Goal: Information Seeking & Learning: Check status

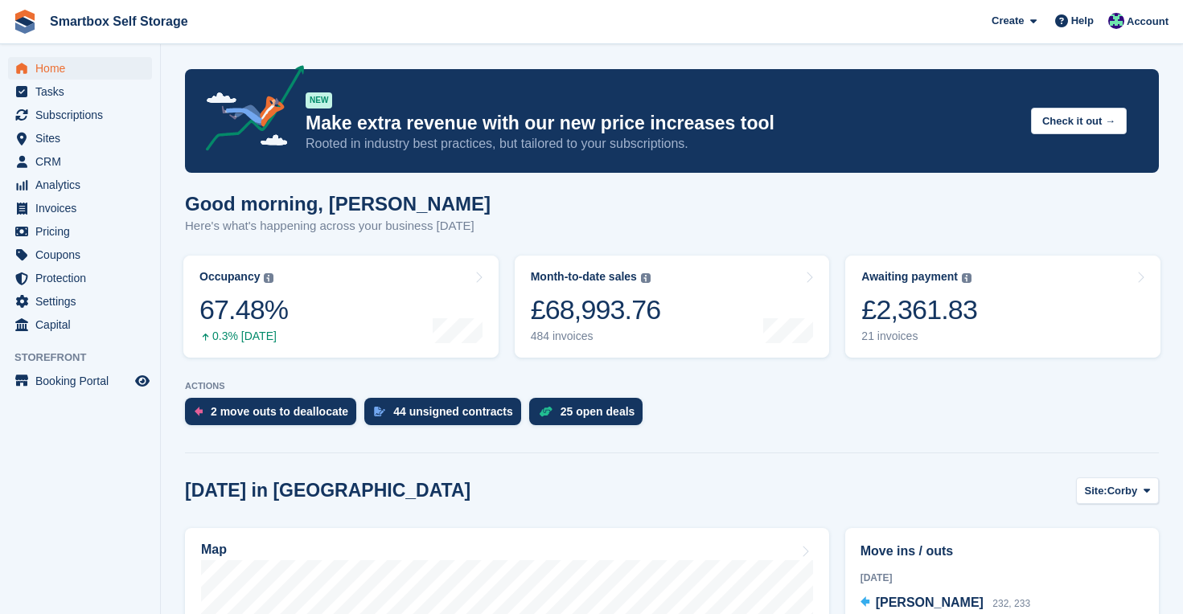
click at [44, 67] on span "Home" at bounding box center [83, 68] width 96 height 23
click at [56, 68] on span "Home" at bounding box center [83, 68] width 96 height 23
click at [585, 409] on div "25 open deals" at bounding box center [597, 411] width 75 height 13
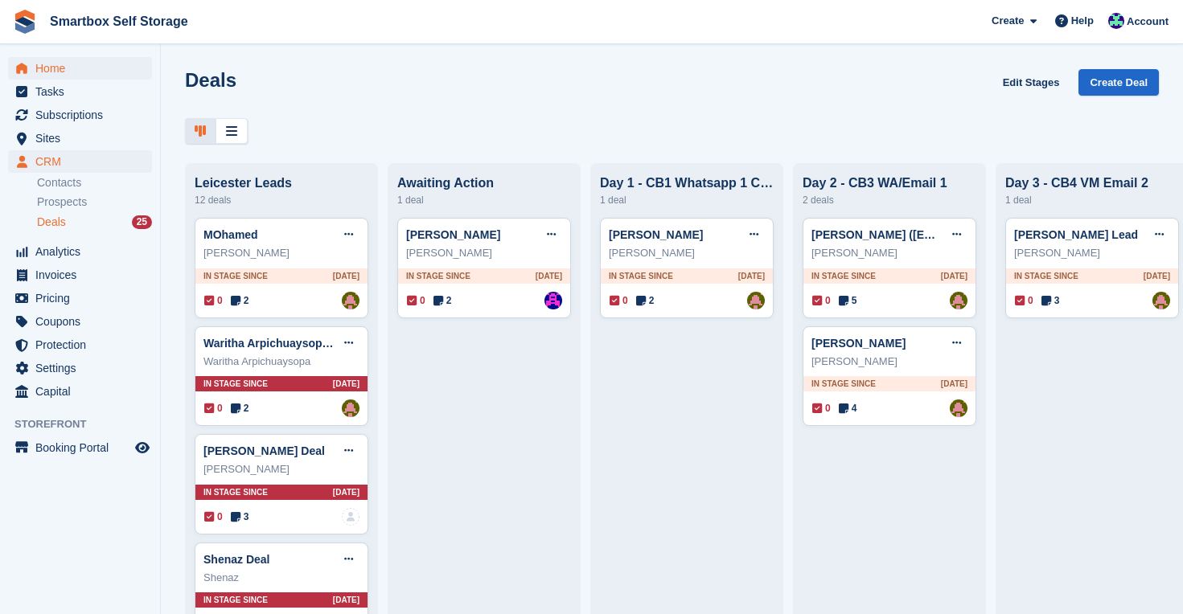
click at [68, 60] on span "Home" at bounding box center [83, 68] width 96 height 23
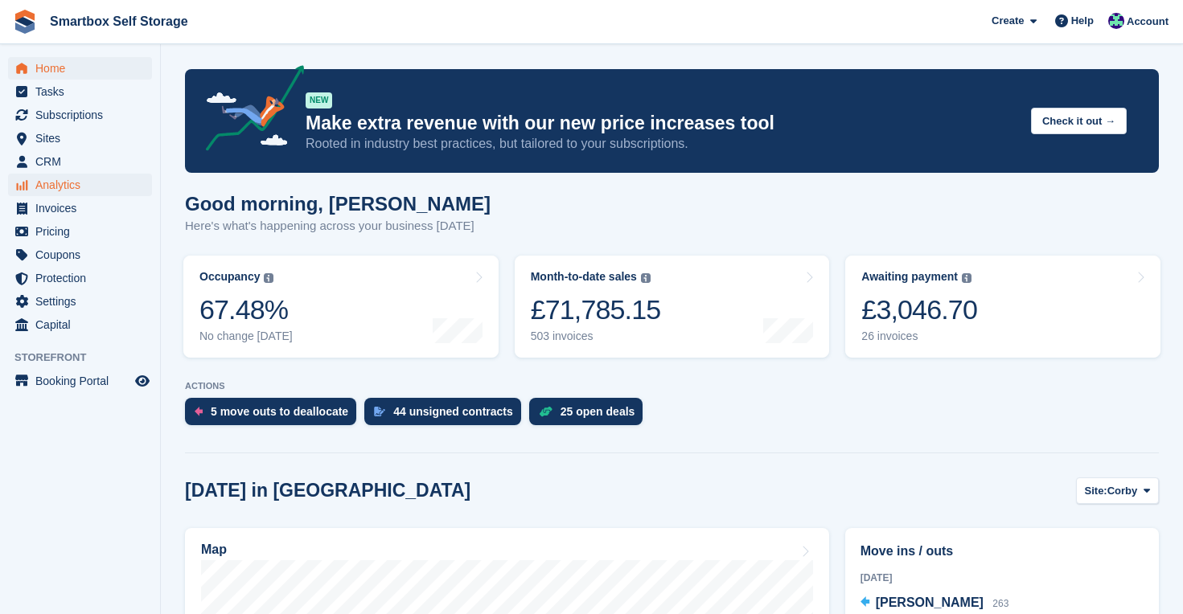
click at [65, 183] on span "Analytics" at bounding box center [83, 185] width 96 height 23
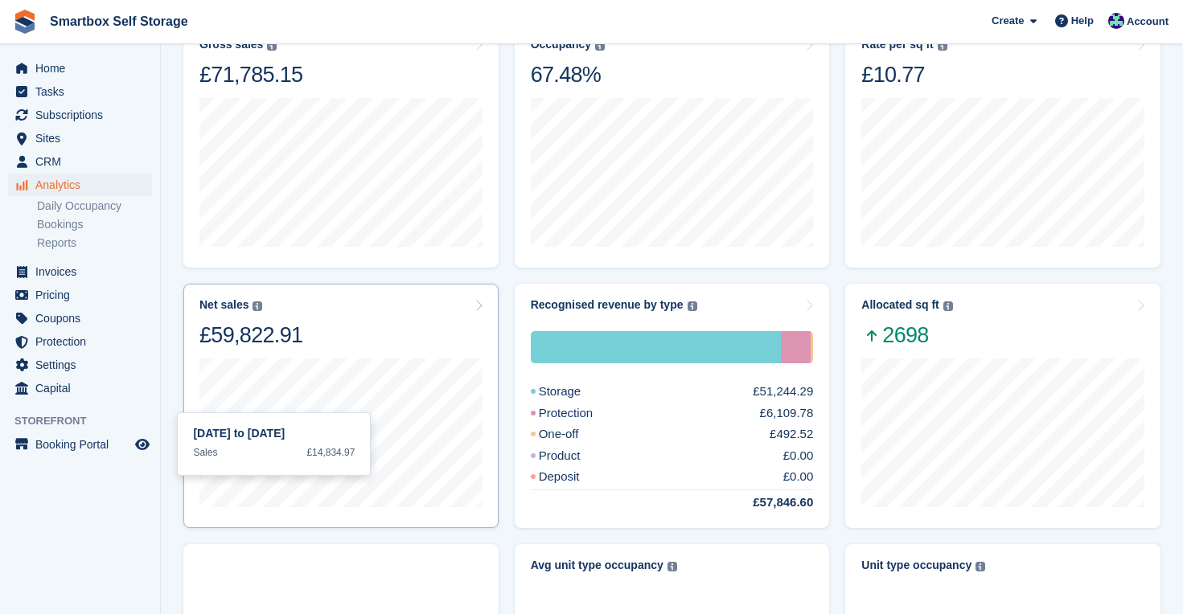
scroll to position [138, 0]
click at [1037, 328] on div "Allocated sq ft The total change in allocated area from the beginning to the en…" at bounding box center [1002, 323] width 283 height 51
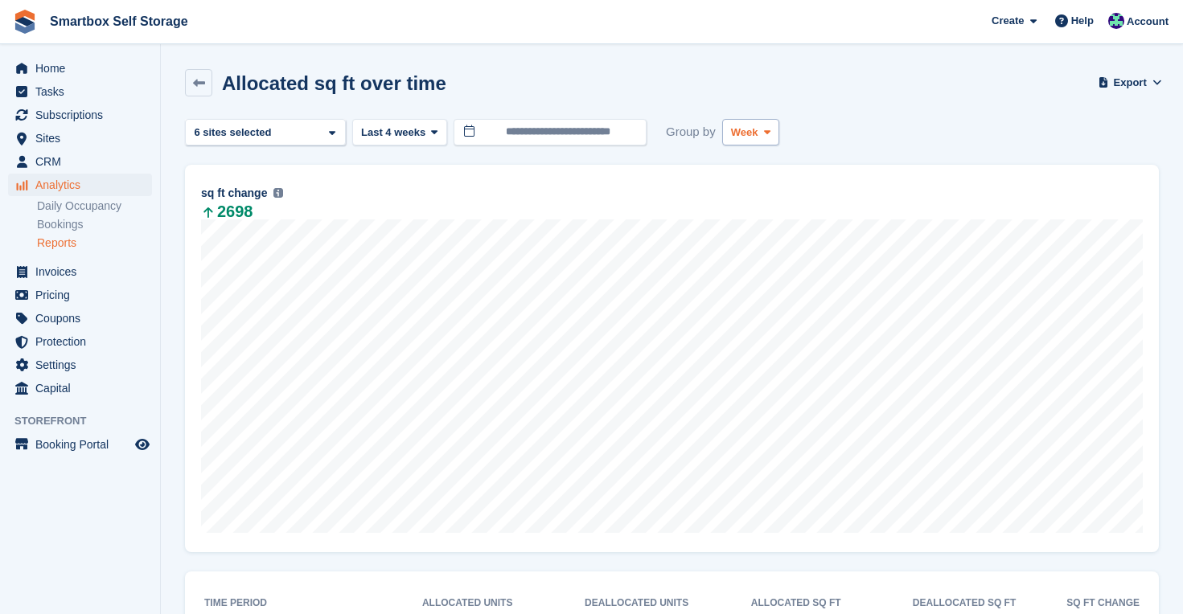
click at [770, 127] on icon at bounding box center [767, 132] width 6 height 10
click at [748, 224] on link "Month" at bounding box center [799, 228] width 140 height 29
click at [411, 143] on button "Last 4 weeks" at bounding box center [399, 132] width 95 height 27
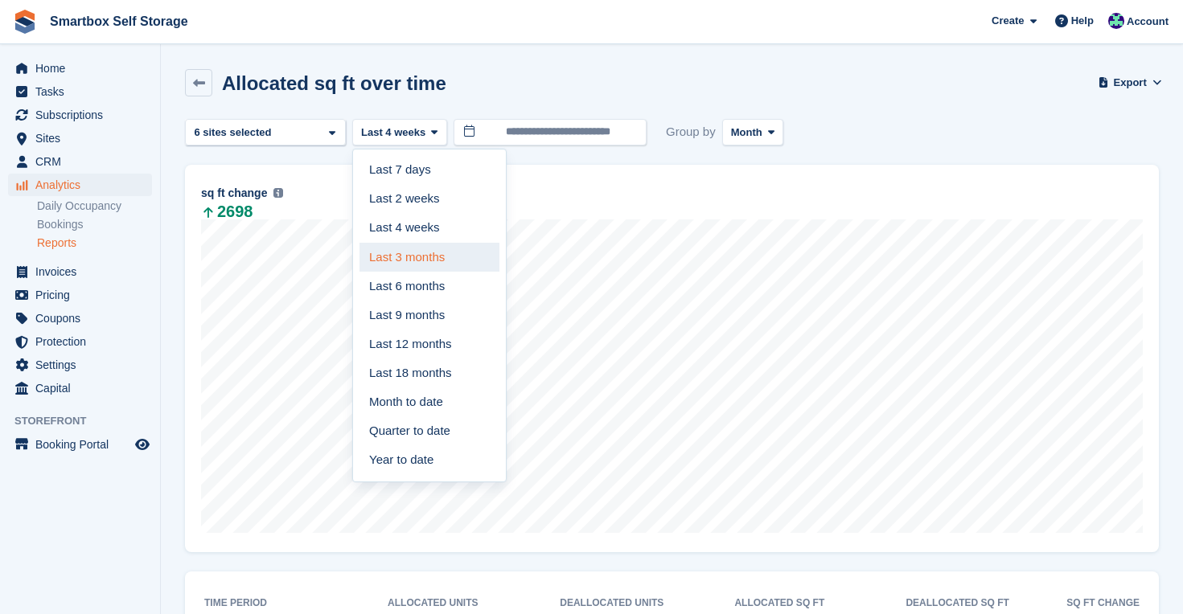
click at [432, 265] on link "Last 3 months" at bounding box center [429, 257] width 140 height 29
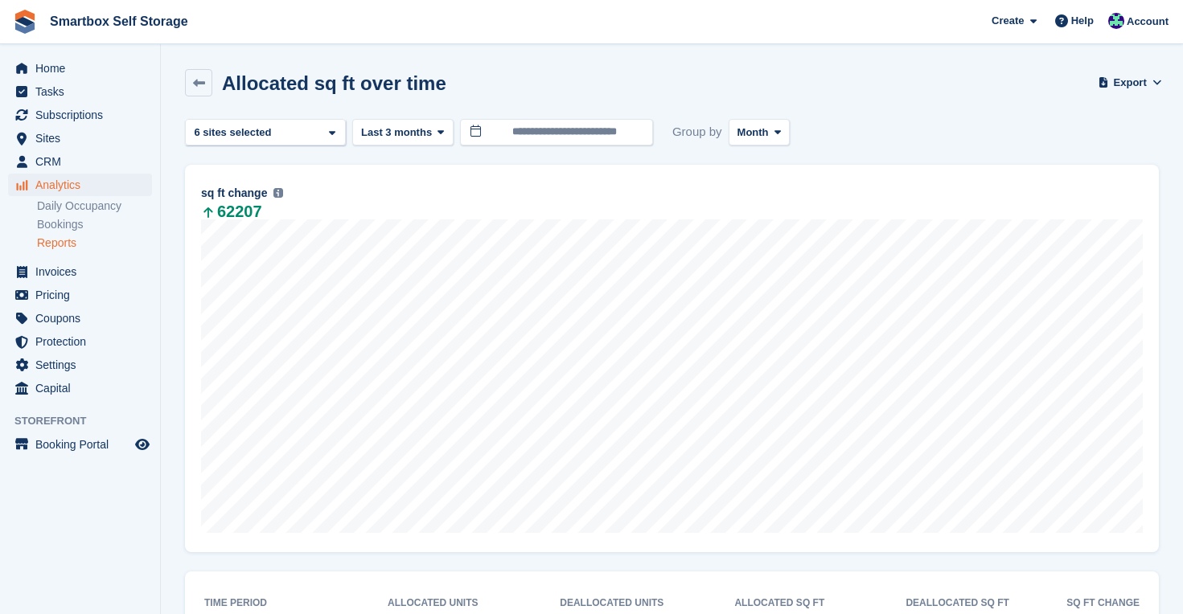
click at [72, 181] on span "Analytics" at bounding box center [83, 185] width 96 height 23
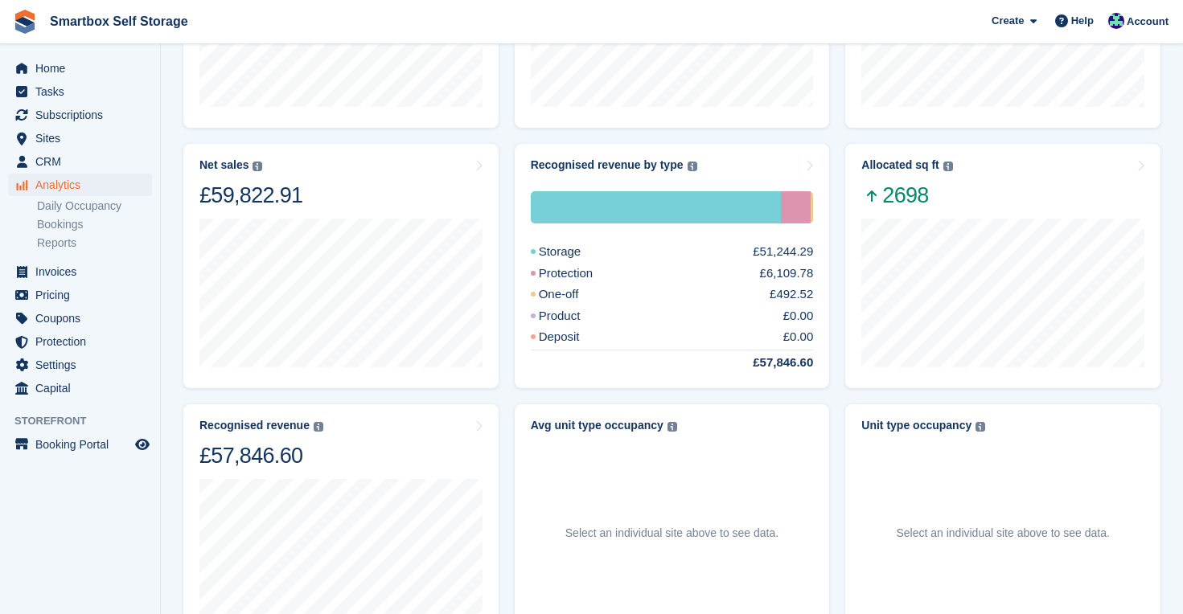
scroll to position [335, 0]
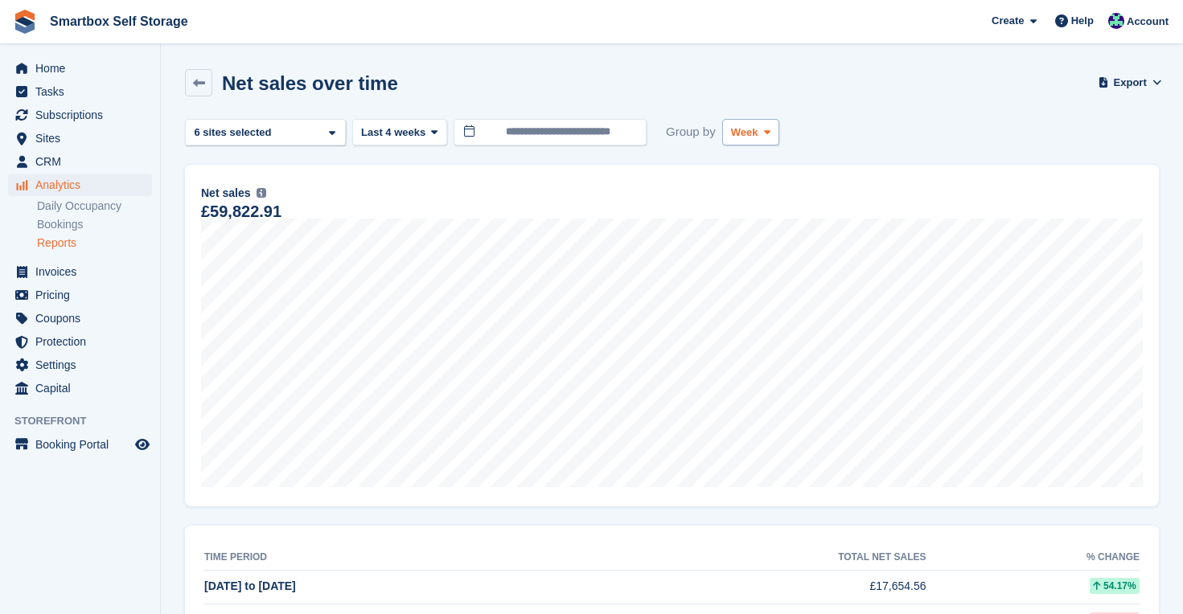
click at [757, 131] on span "Week" at bounding box center [744, 133] width 27 height 16
click at [762, 223] on link "Month" at bounding box center [799, 228] width 140 height 29
click at [422, 129] on span "Last 4 weeks" at bounding box center [393, 133] width 64 height 16
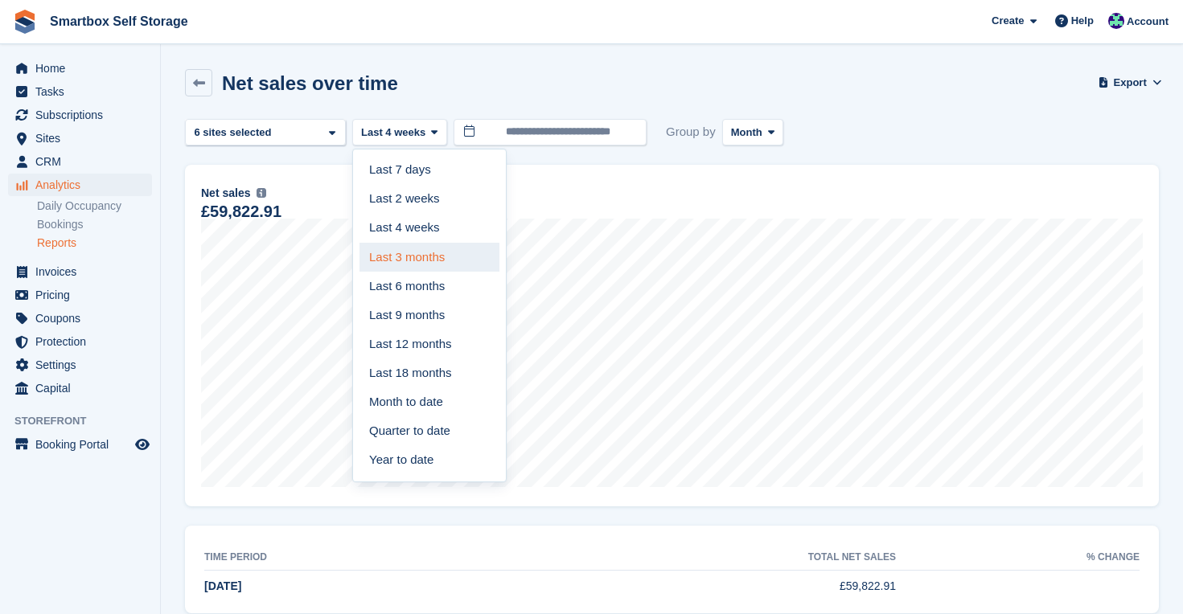
click at [425, 257] on link "Last 3 months" at bounding box center [429, 257] width 140 height 29
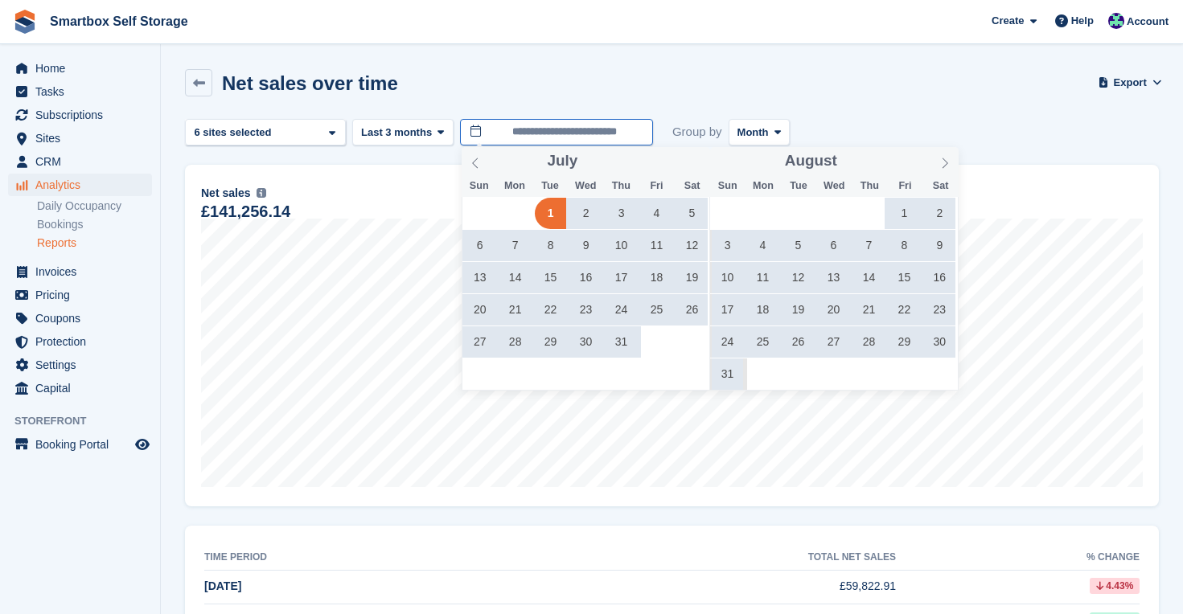
click at [556, 134] on input "**********" at bounding box center [556, 132] width 193 height 27
click at [897, 207] on span "1" at bounding box center [904, 213] width 31 height 31
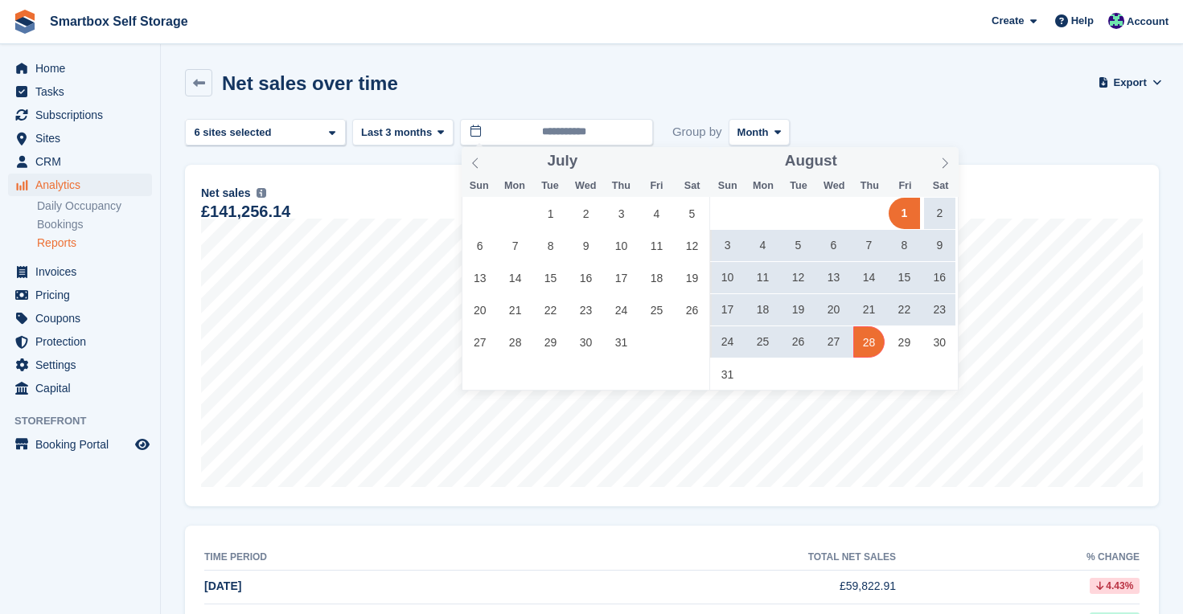
click at [868, 342] on span "28" at bounding box center [868, 341] width 31 height 31
type input "**********"
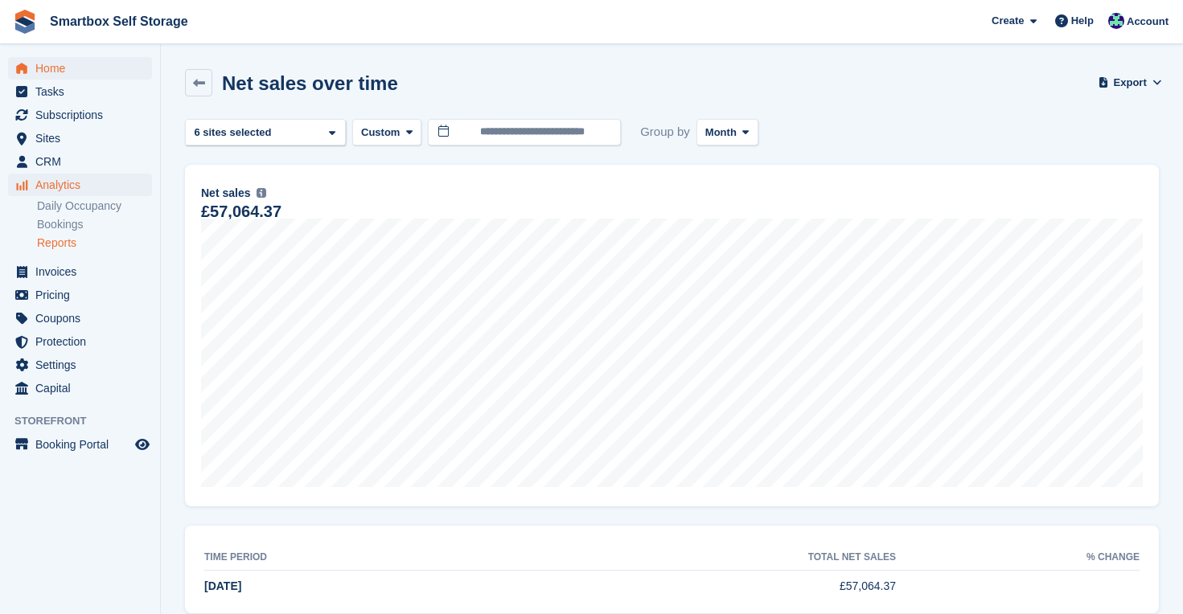
click at [65, 68] on span "Home" at bounding box center [83, 68] width 96 height 23
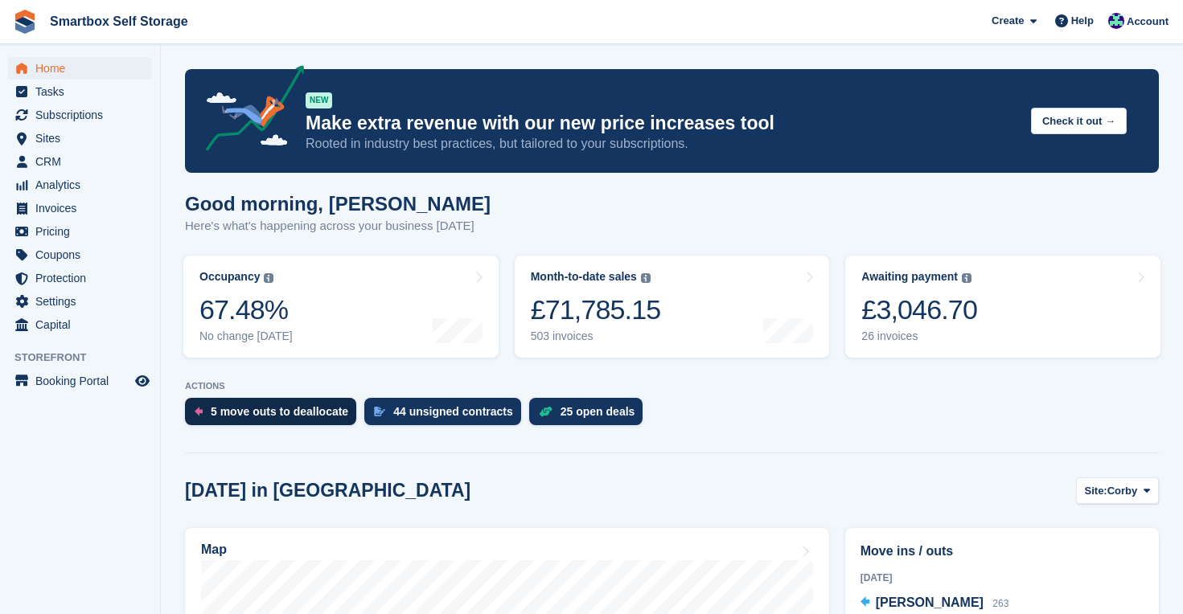
click at [263, 407] on div "5 move outs to deallocate" at bounding box center [280, 411] width 138 height 13
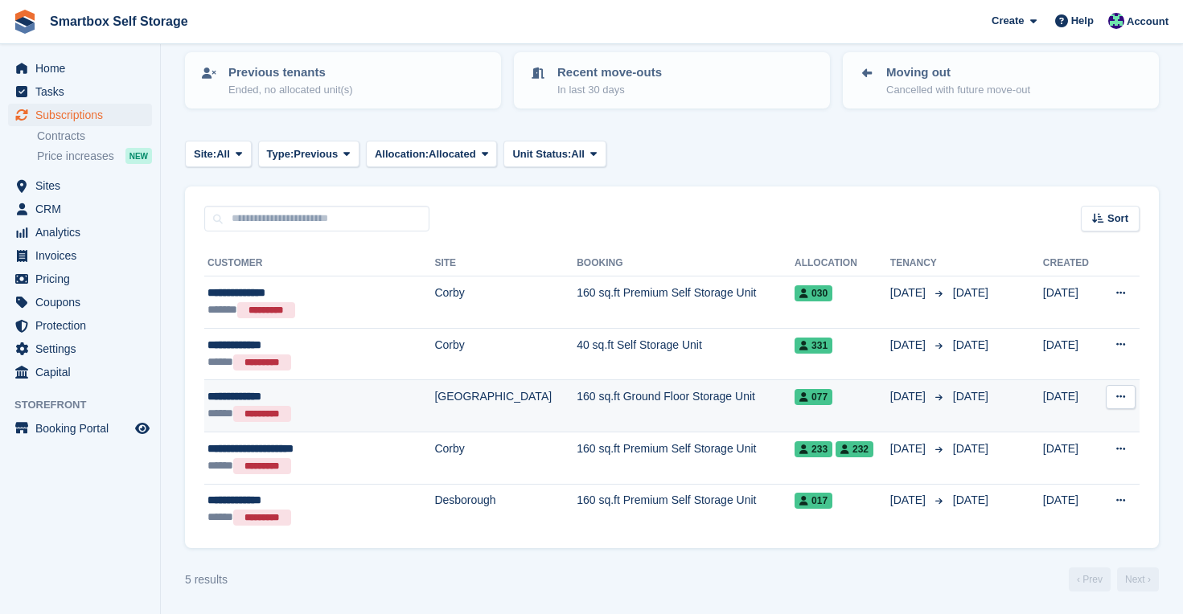
scroll to position [169, 0]
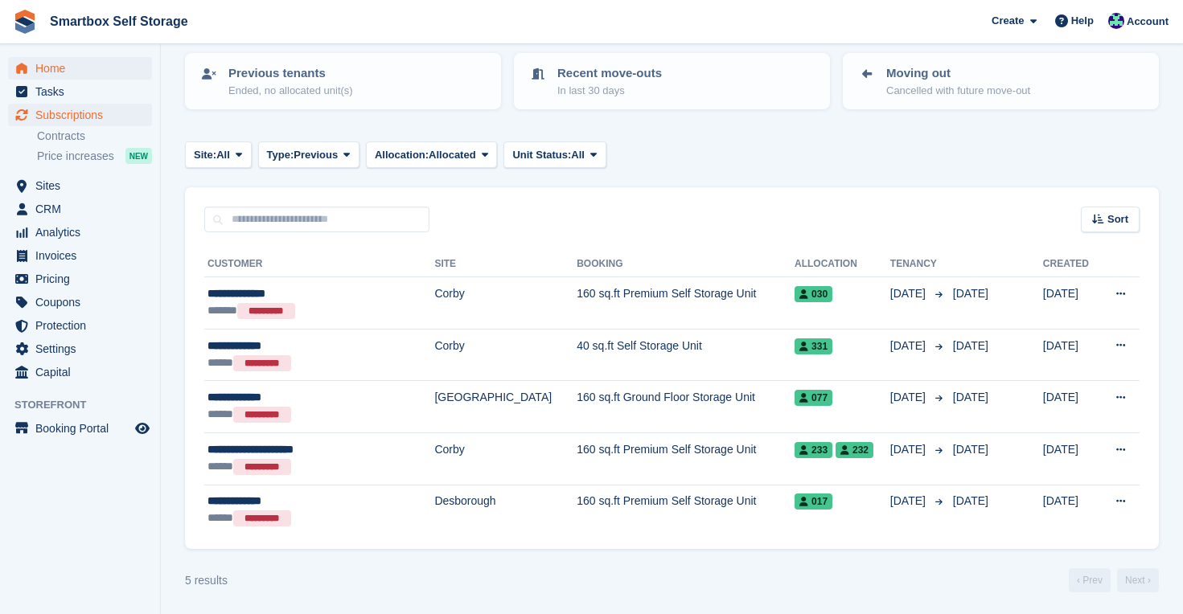
click at [64, 68] on span "Home" at bounding box center [83, 68] width 96 height 23
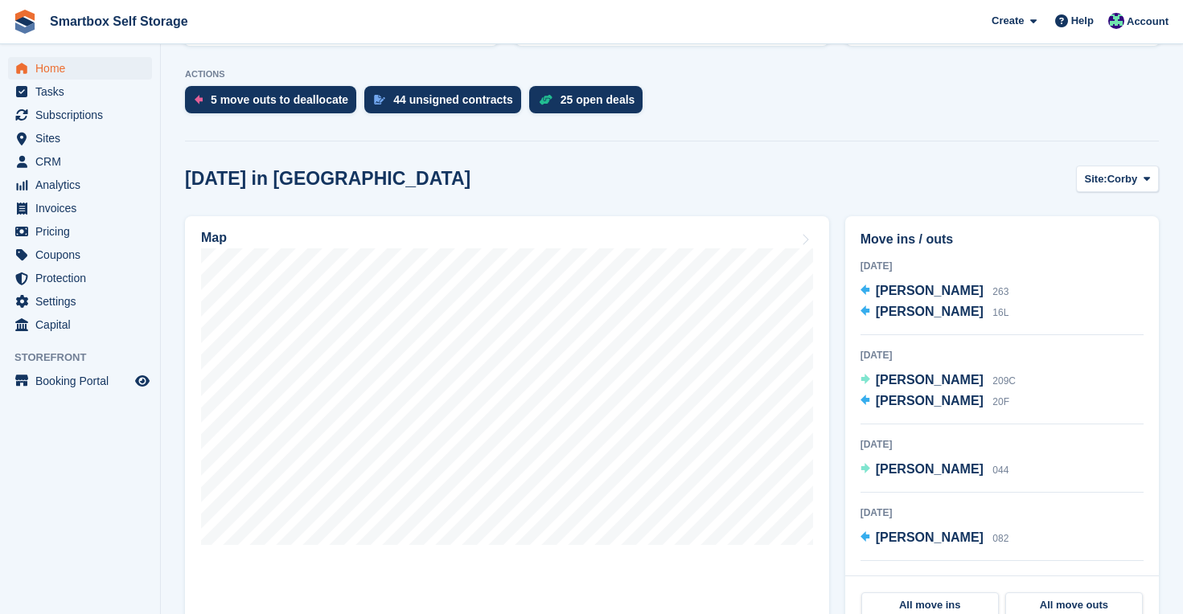
scroll to position [314, 0]
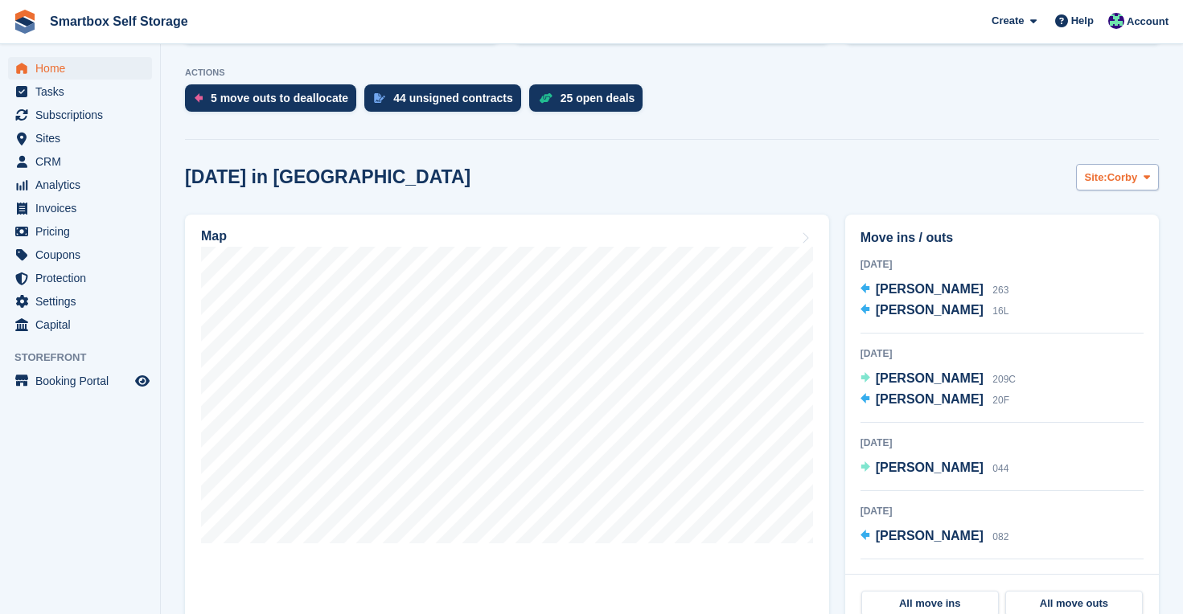
click at [1108, 178] on span "Corby" at bounding box center [1122, 178] width 31 height 16
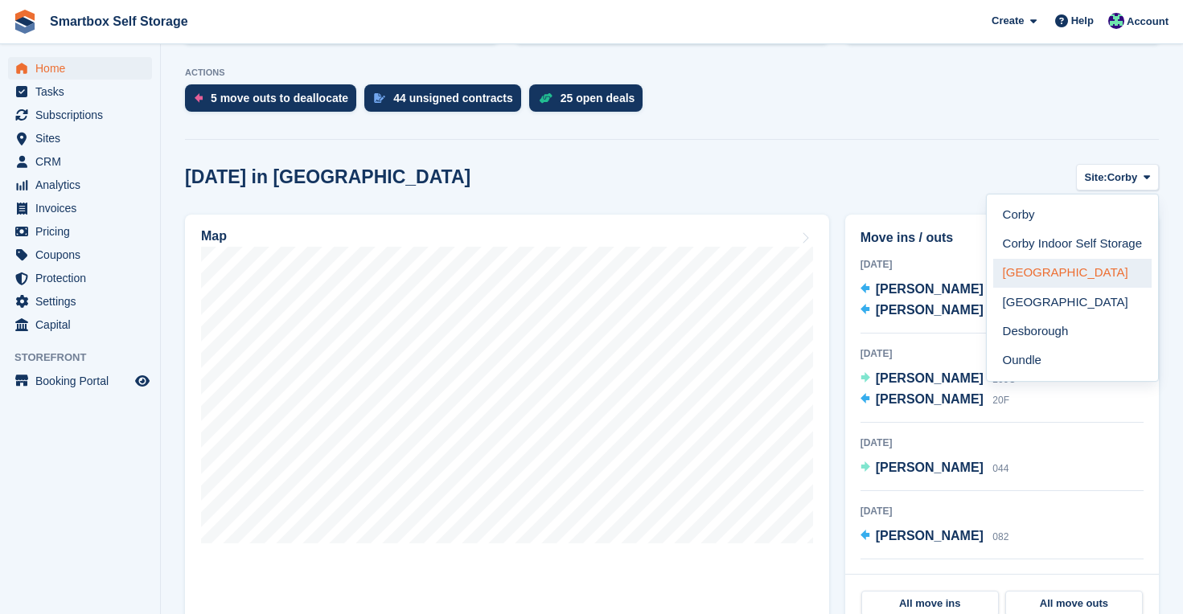
click at [1045, 269] on link "[GEOGRAPHIC_DATA]" at bounding box center [1072, 273] width 158 height 29
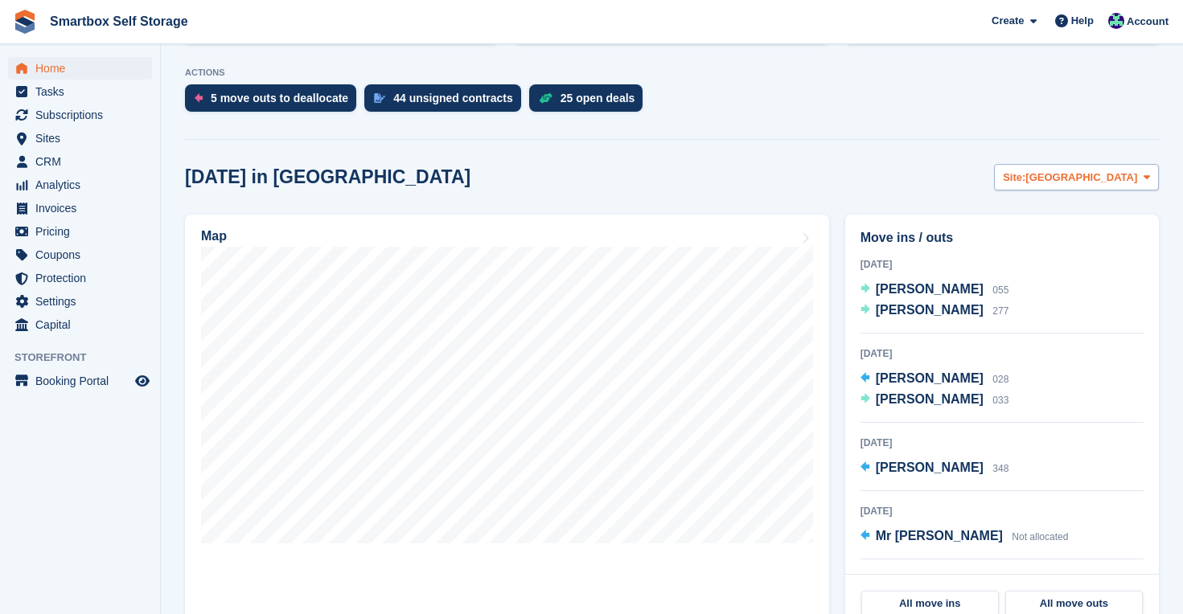
click at [1123, 179] on span "[GEOGRAPHIC_DATA]" at bounding box center [1081, 178] width 112 height 16
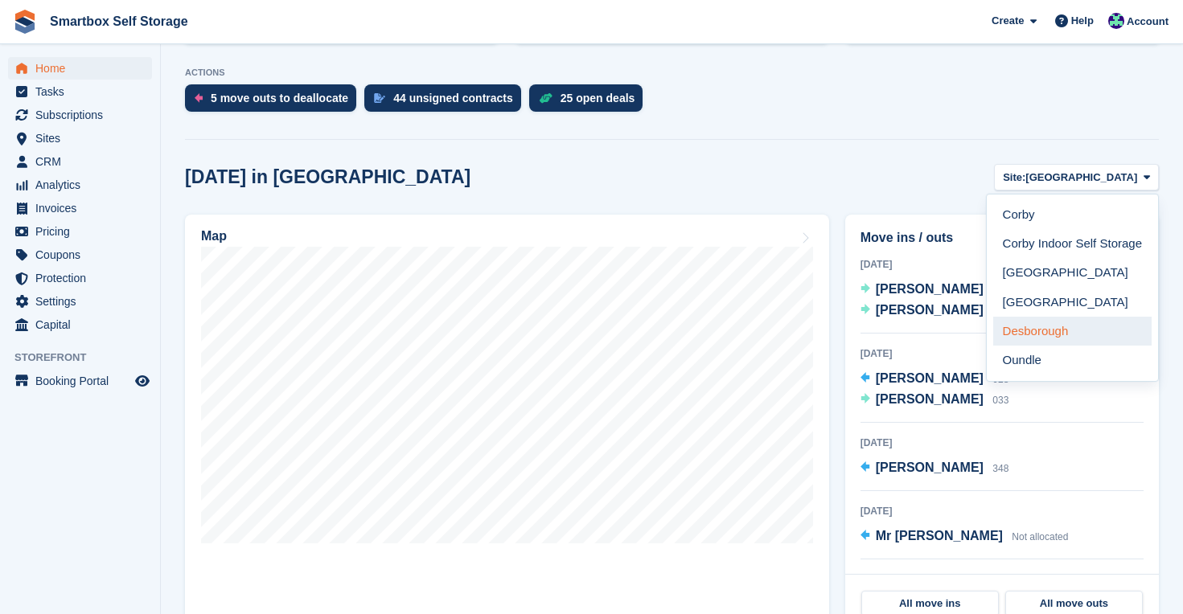
click at [1075, 320] on link "Desborough" at bounding box center [1072, 331] width 158 height 29
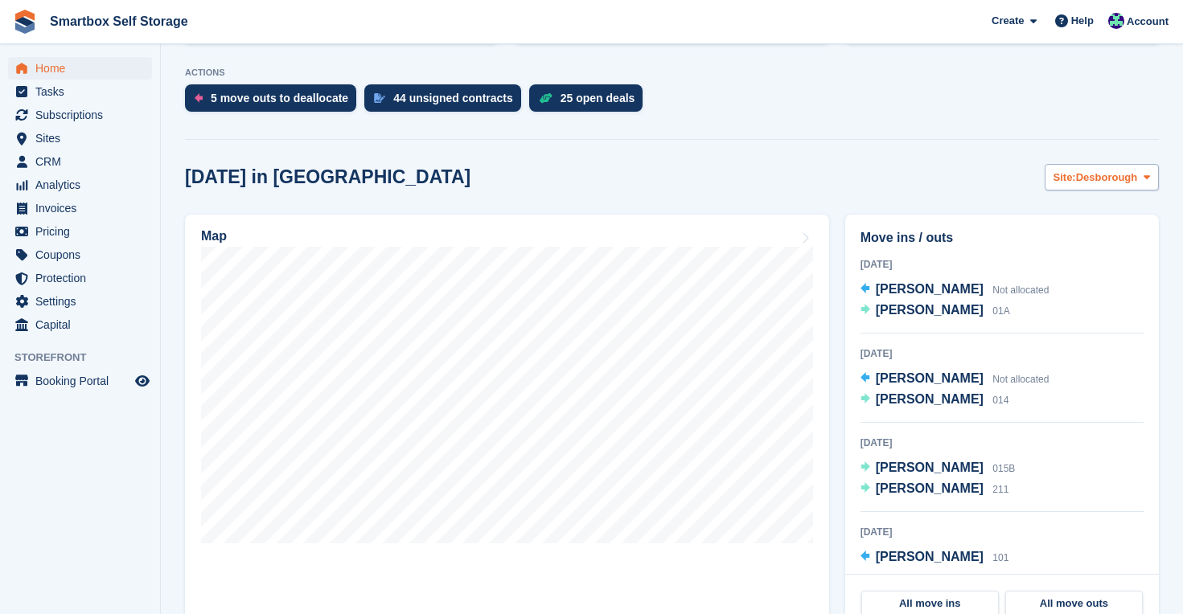
click at [1094, 179] on span "Desborough" at bounding box center [1107, 178] width 62 height 16
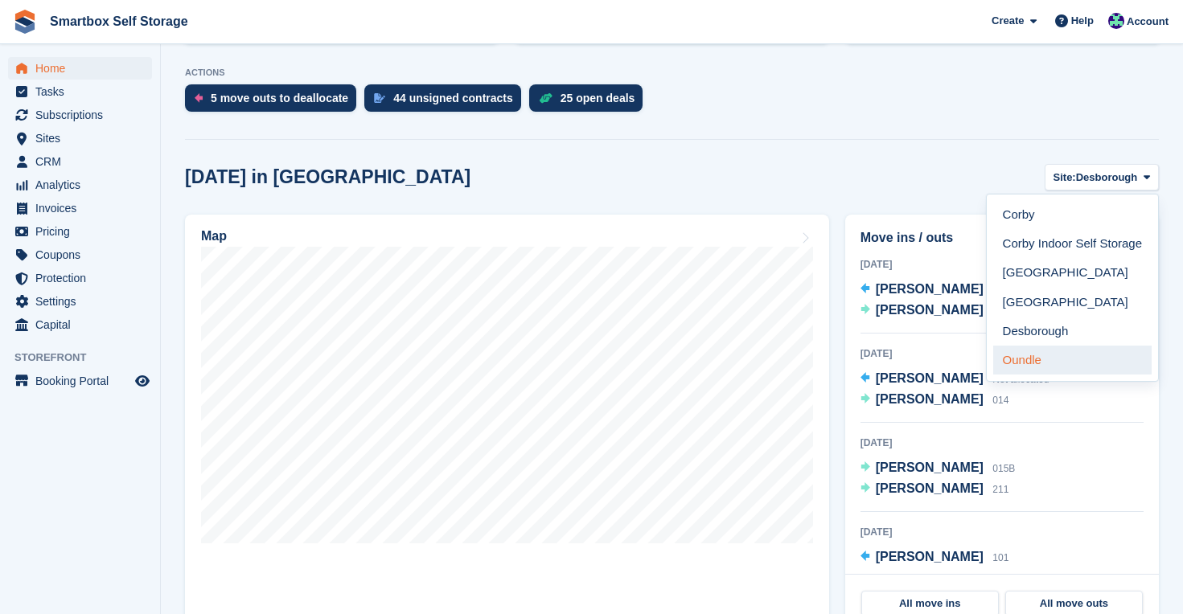
click at [1043, 357] on link "Oundle" at bounding box center [1072, 360] width 158 height 29
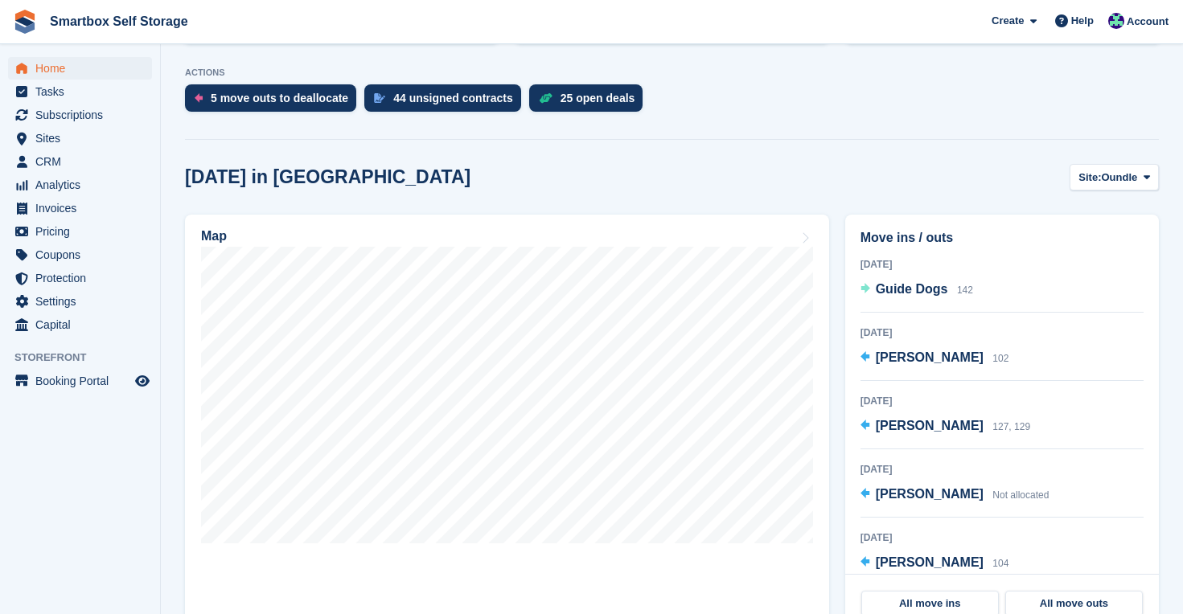
click at [72, 66] on span "Home" at bounding box center [83, 68] width 96 height 23
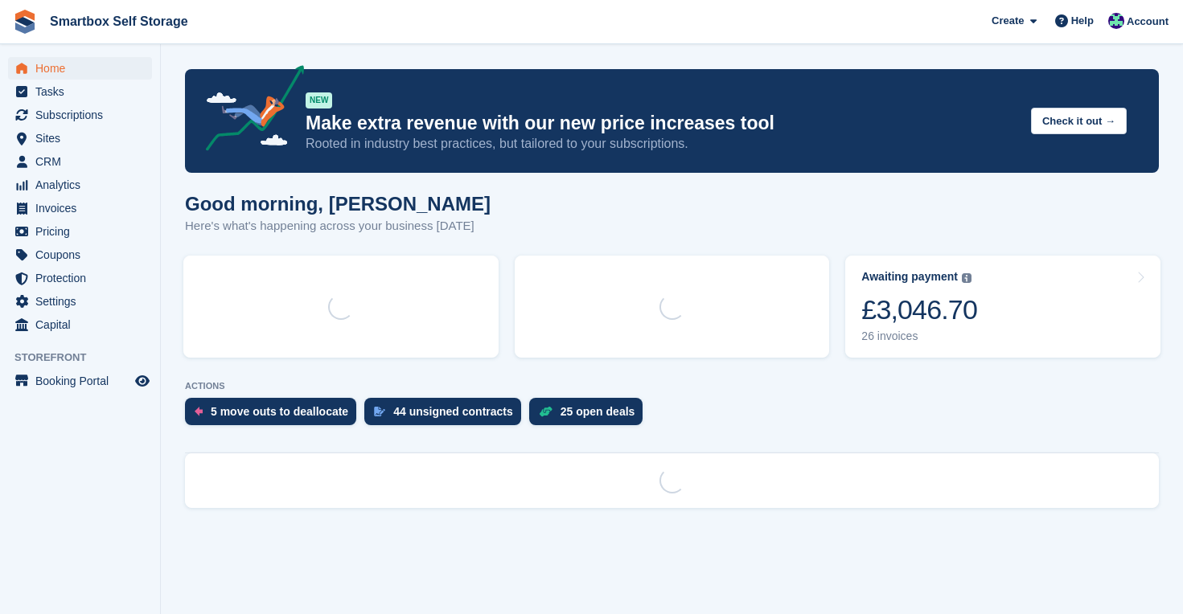
scroll to position [0, 0]
